Goal: Transaction & Acquisition: Purchase product/service

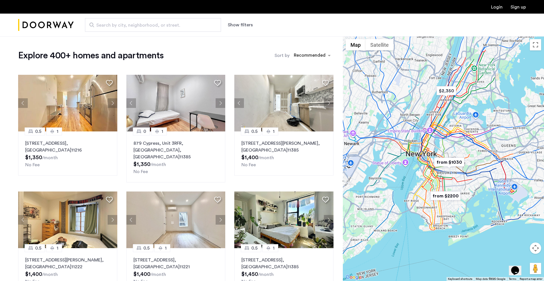
click at [496, 9] on link "Login" at bounding box center [497, 7] width 12 height 5
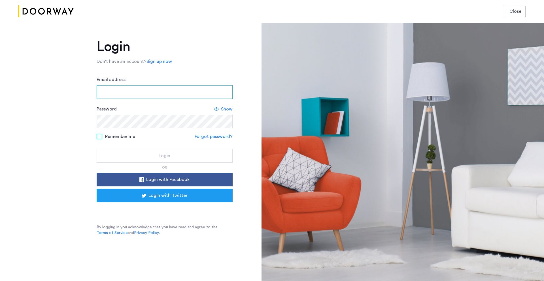
click at [183, 97] on input "Email address" at bounding box center [165, 92] width 136 height 14
type input "**********"
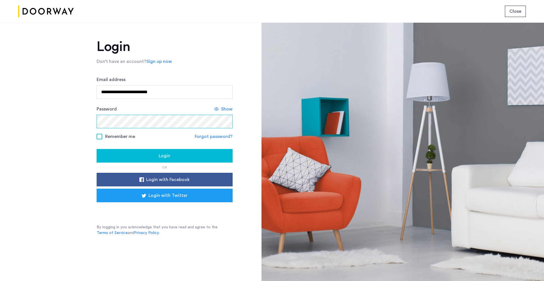
click at [97, 149] on button "Login" at bounding box center [165, 156] width 136 height 14
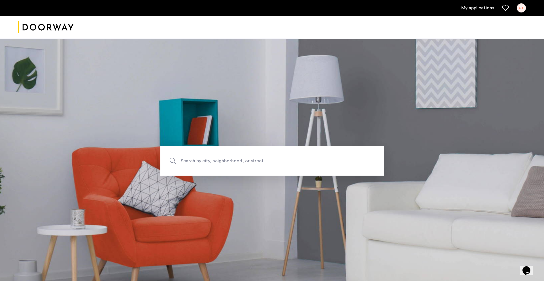
click at [468, 5] on link "My applications" at bounding box center [478, 8] width 33 height 7
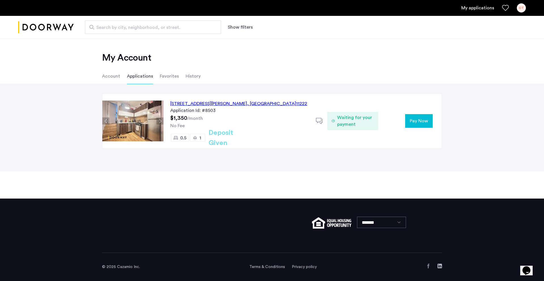
click at [162, 120] on button "Next apartment" at bounding box center [160, 121] width 7 height 7
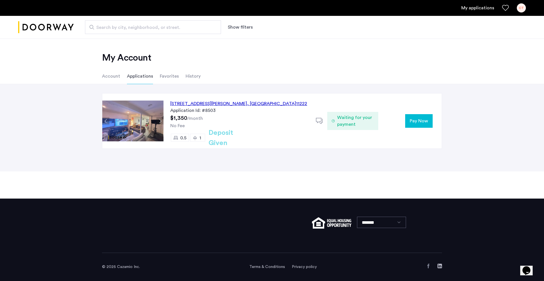
click at [162, 120] on button "Next apartment" at bounding box center [160, 121] width 7 height 7
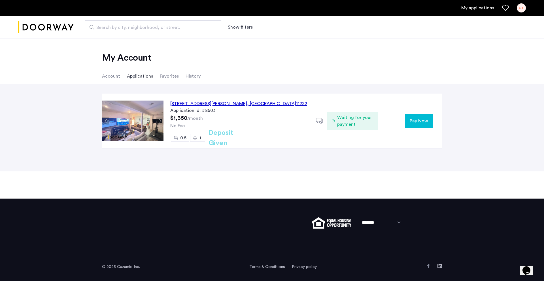
click at [162, 120] on button "Next apartment" at bounding box center [160, 121] width 7 height 7
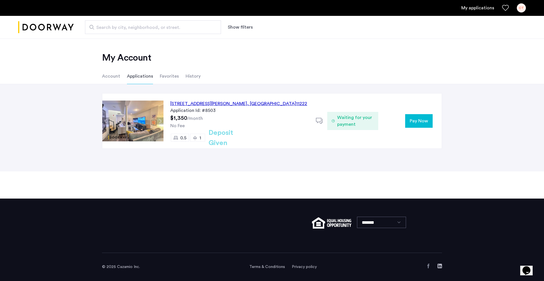
click at [184, 104] on div "445 Meeker Avenue, Unit 2LFR, Brooklyn , NY 11222" at bounding box center [238, 103] width 137 height 7
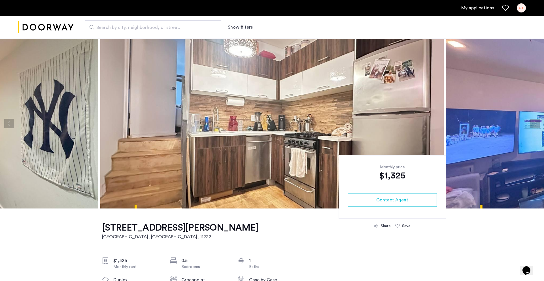
click at [536, 123] on button "Next apartment" at bounding box center [535, 124] width 10 height 10
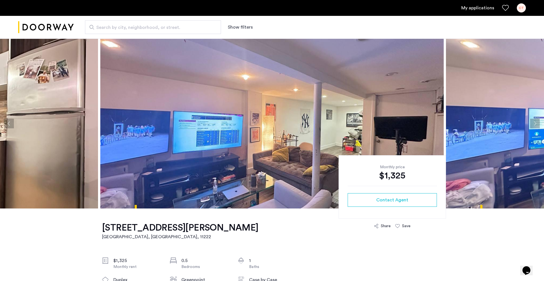
click at [536, 123] on button "Next apartment" at bounding box center [535, 124] width 10 height 10
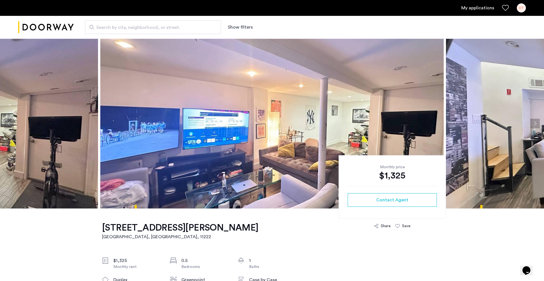
click at [536, 123] on button "Next apartment" at bounding box center [535, 124] width 10 height 10
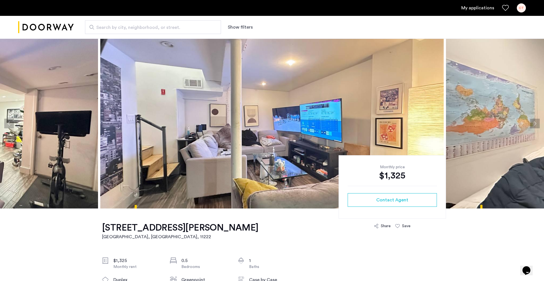
click at [536, 123] on button "Next apartment" at bounding box center [535, 124] width 10 height 10
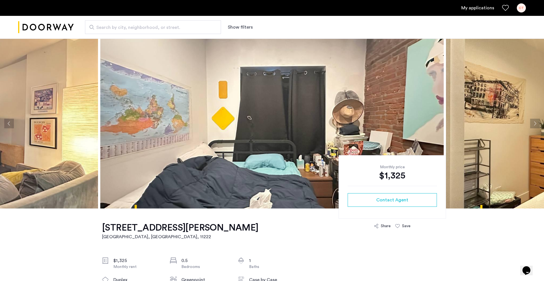
click at [536, 123] on button "Next apartment" at bounding box center [535, 124] width 10 height 10
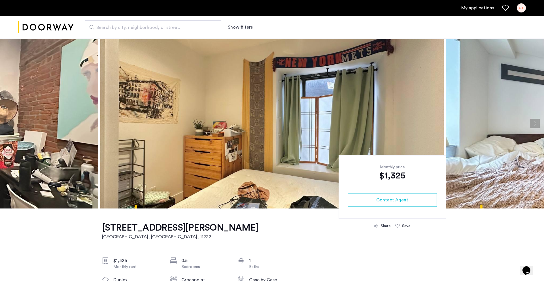
click at [536, 123] on button "Next apartment" at bounding box center [535, 124] width 10 height 10
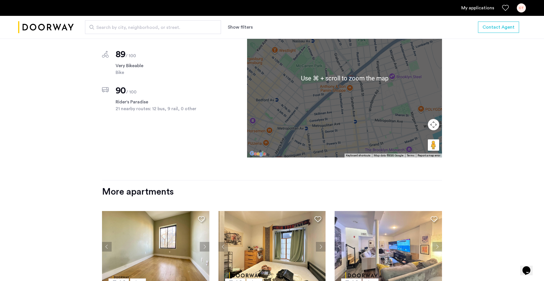
scroll to position [612, 0]
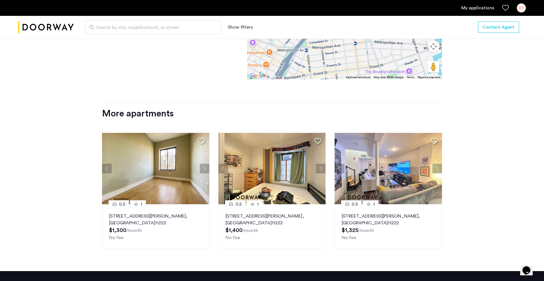
click at [179, 172] on img at bounding box center [155, 168] width 107 height 71
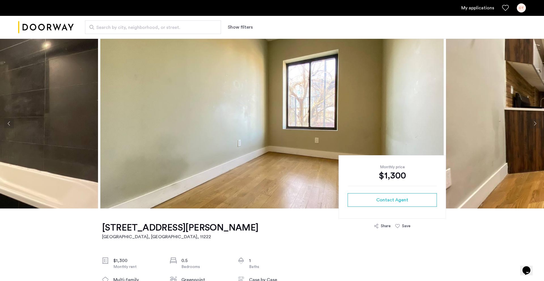
click at [534, 125] on button "Next apartment" at bounding box center [535, 124] width 10 height 10
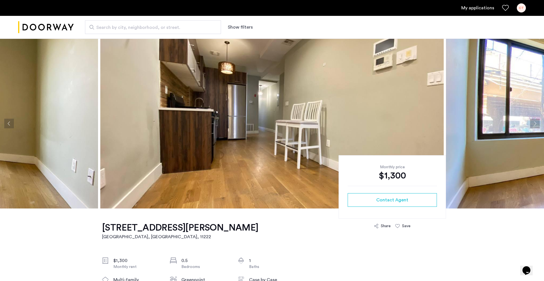
click at [533, 125] on button "Next apartment" at bounding box center [535, 124] width 10 height 10
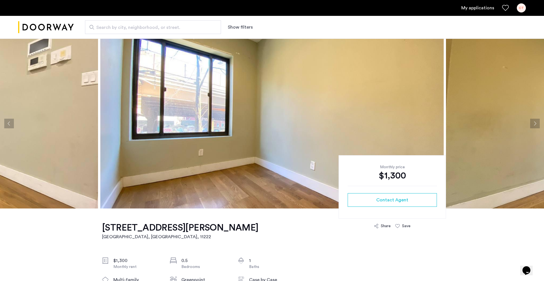
click at [533, 125] on button "Next apartment" at bounding box center [535, 124] width 10 height 10
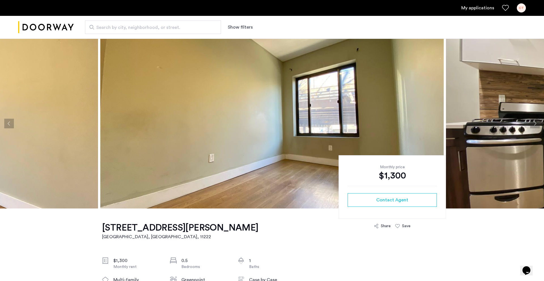
click at [533, 125] on button "Next apartment" at bounding box center [535, 124] width 10 height 10
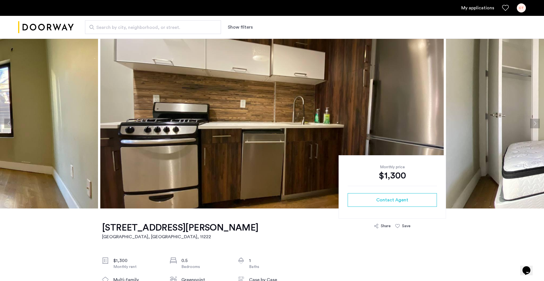
click at [533, 125] on button "Next apartment" at bounding box center [535, 124] width 10 height 10
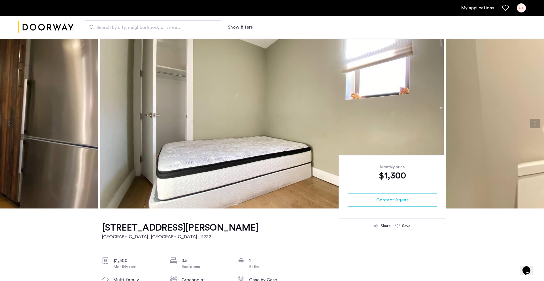
click at [533, 125] on button "Next apartment" at bounding box center [535, 124] width 10 height 10
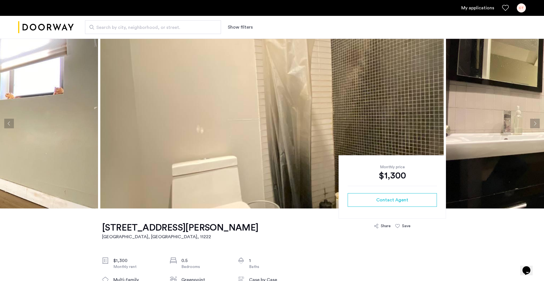
click at [533, 125] on button "Next apartment" at bounding box center [535, 124] width 10 height 10
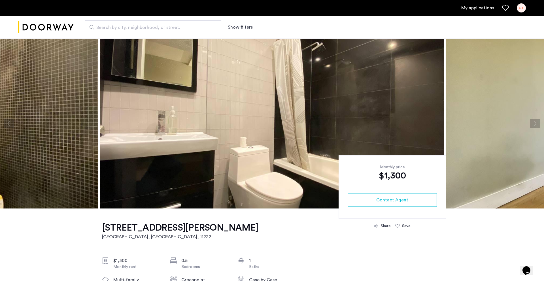
click at [533, 125] on button "Next apartment" at bounding box center [535, 124] width 10 height 10
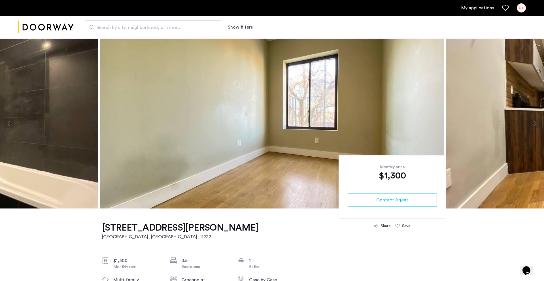
click at [533, 125] on button "Next apartment" at bounding box center [535, 124] width 10 height 10
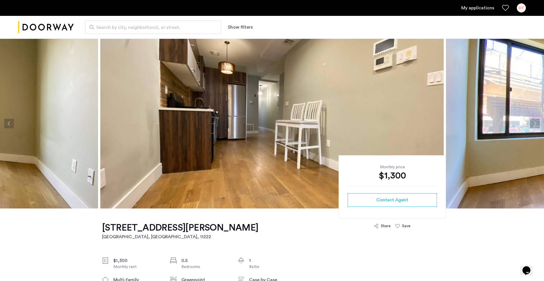
click at [533, 125] on button "Next apartment" at bounding box center [535, 124] width 10 height 10
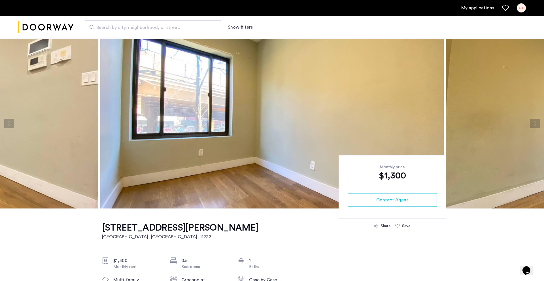
click at [533, 125] on button "Next apartment" at bounding box center [535, 124] width 10 height 10
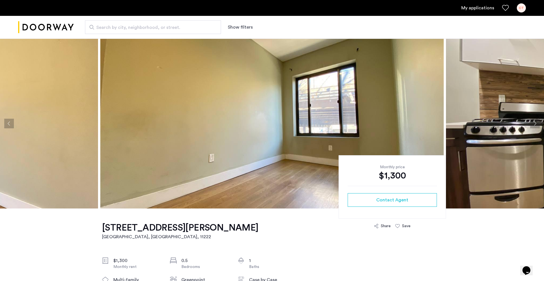
click at [533, 125] on button "Next apartment" at bounding box center [535, 124] width 10 height 10
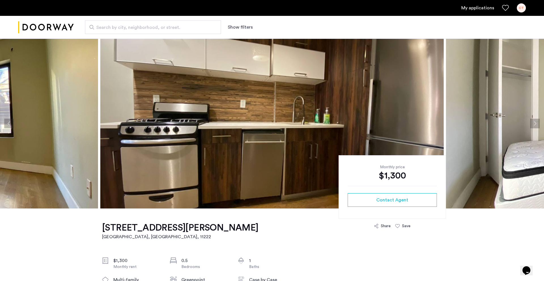
click at [533, 125] on button "Next apartment" at bounding box center [535, 124] width 10 height 10
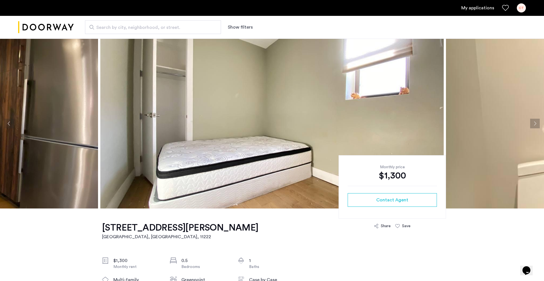
click at [538, 126] on button "Next apartment" at bounding box center [535, 124] width 10 height 10
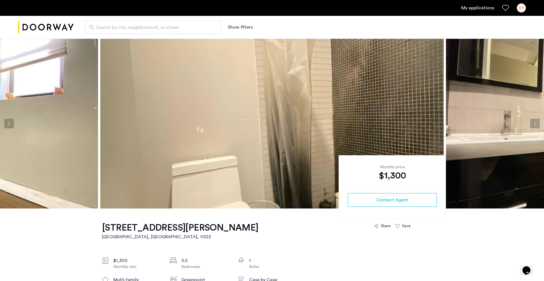
click at [538, 126] on button "Next apartment" at bounding box center [535, 124] width 10 height 10
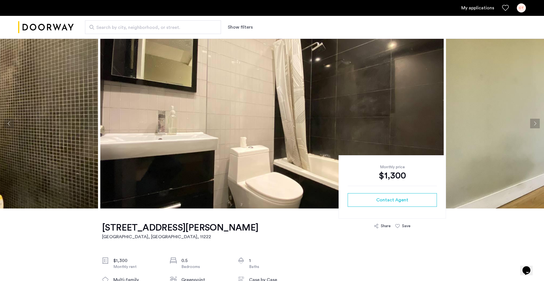
click at [399, 104] on img at bounding box center [272, 124] width 344 height 170
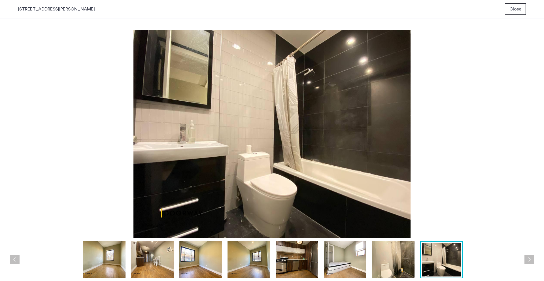
click at [513, 11] on span "Close" at bounding box center [516, 9] width 12 height 7
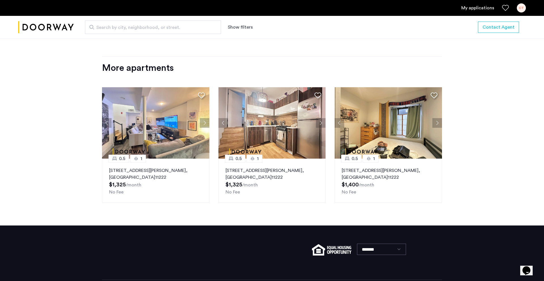
scroll to position [661, 0]
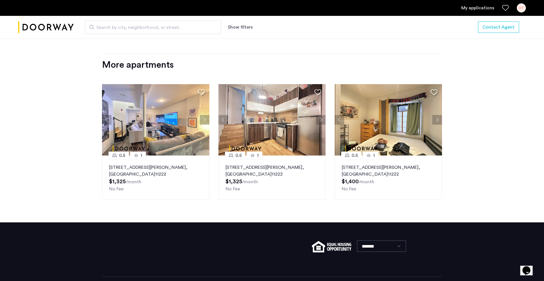
click at [438, 125] on button "Next apartment" at bounding box center [438, 120] width 10 height 10
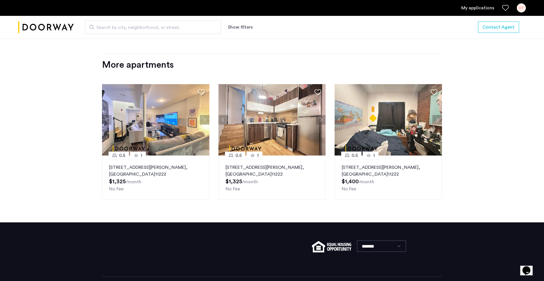
click at [438, 125] on button "Next apartment" at bounding box center [438, 120] width 10 height 10
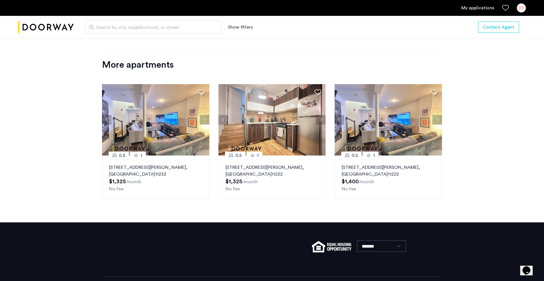
click at [438, 125] on button "Next apartment" at bounding box center [438, 120] width 10 height 10
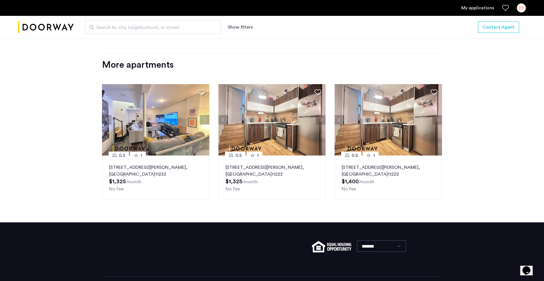
click at [438, 125] on button "Next apartment" at bounding box center [438, 120] width 10 height 10
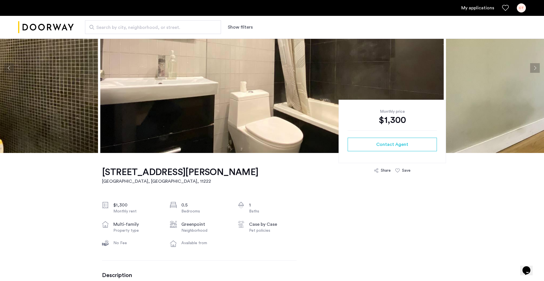
scroll to position [0, 0]
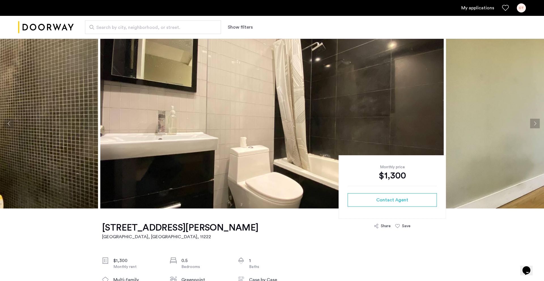
click at [473, 8] on link "My applications" at bounding box center [478, 8] width 33 height 7
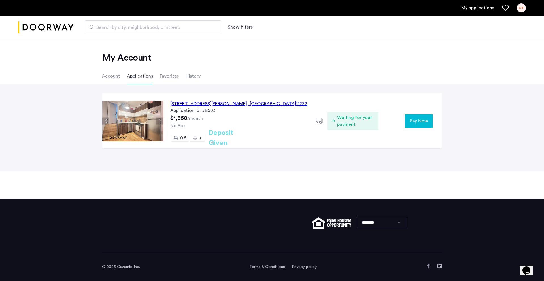
click at [363, 122] on span "Waiting for your payment" at bounding box center [355, 121] width 37 height 14
click at [418, 120] on span "Pay Now" at bounding box center [419, 121] width 18 height 7
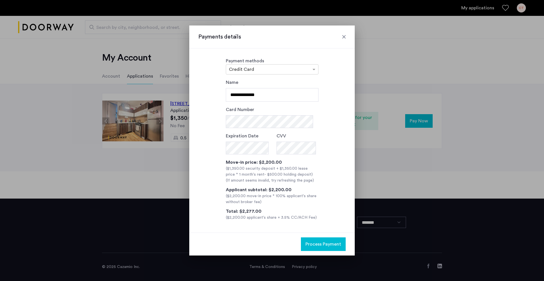
click at [344, 38] on div at bounding box center [344, 37] width 6 height 6
